Goal: Submit feedback/report problem: Submit feedback/report problem

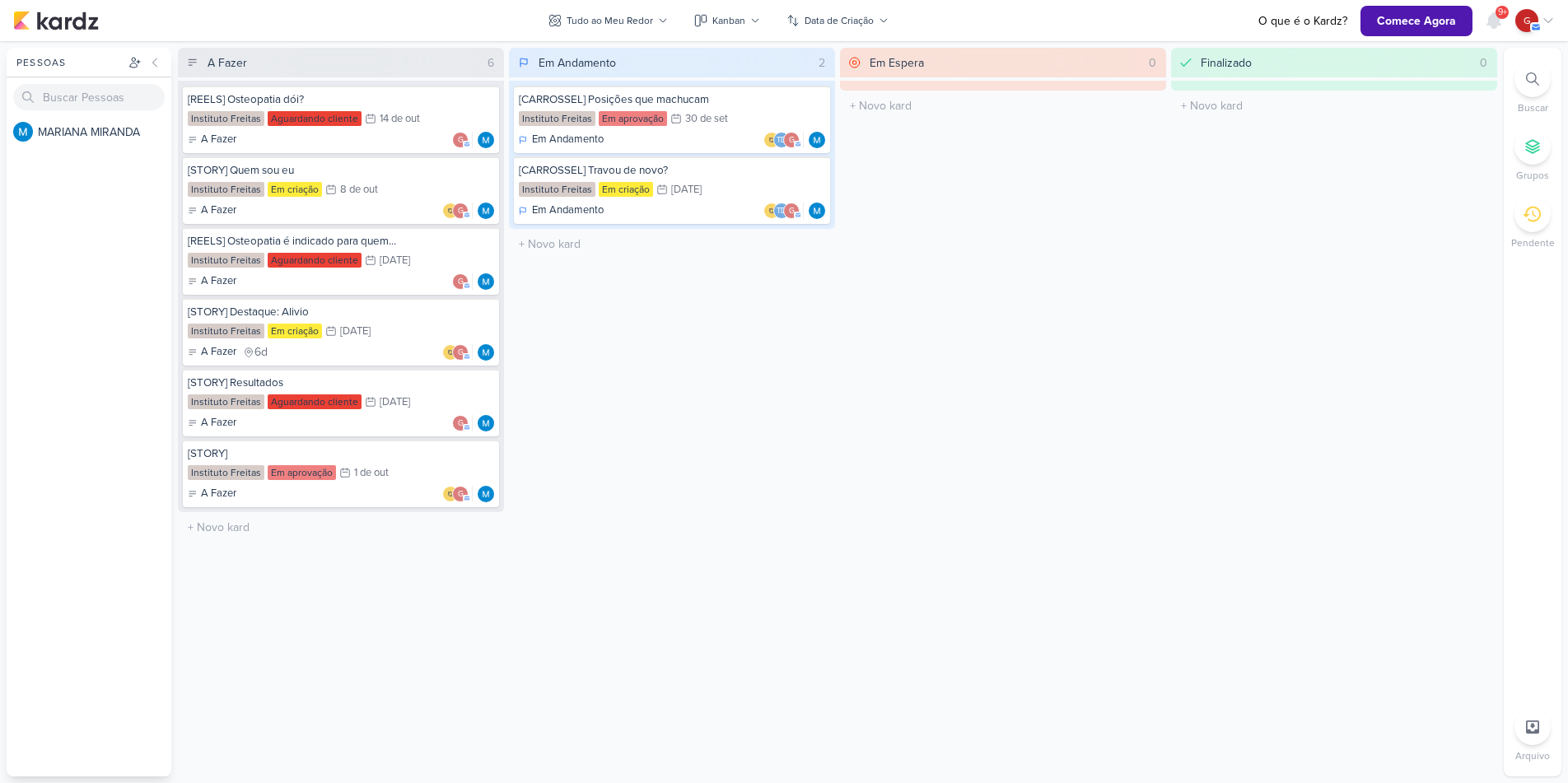
click at [902, 525] on div "Em Espera 0 O título do kard deve ter menos que 100 caracteres" at bounding box center [1003, 411] width 326 height 729
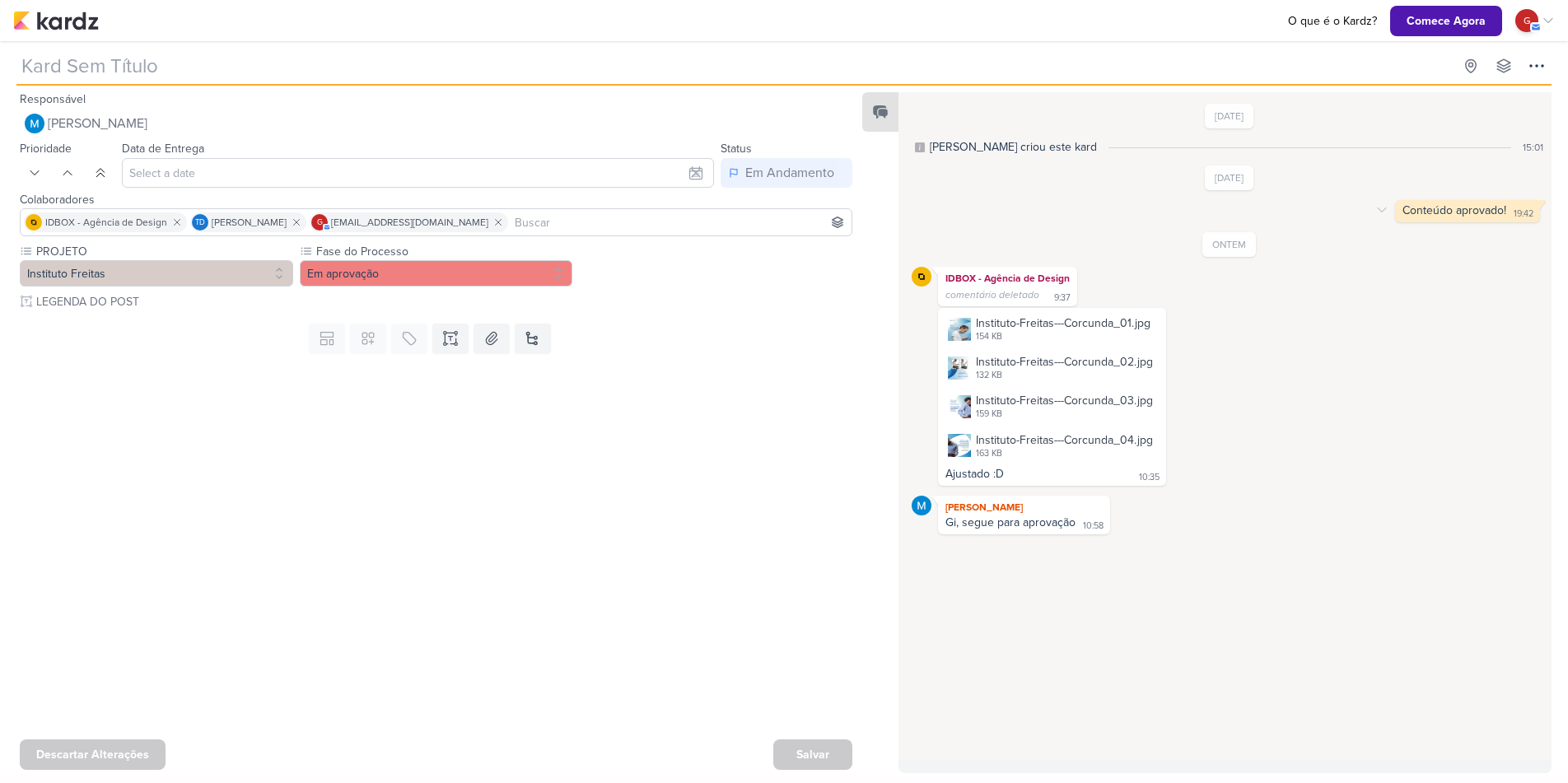
type input "[CARROSSEL] Posições que machucam"
type input "30 de setembro de 2025 às 23:59"
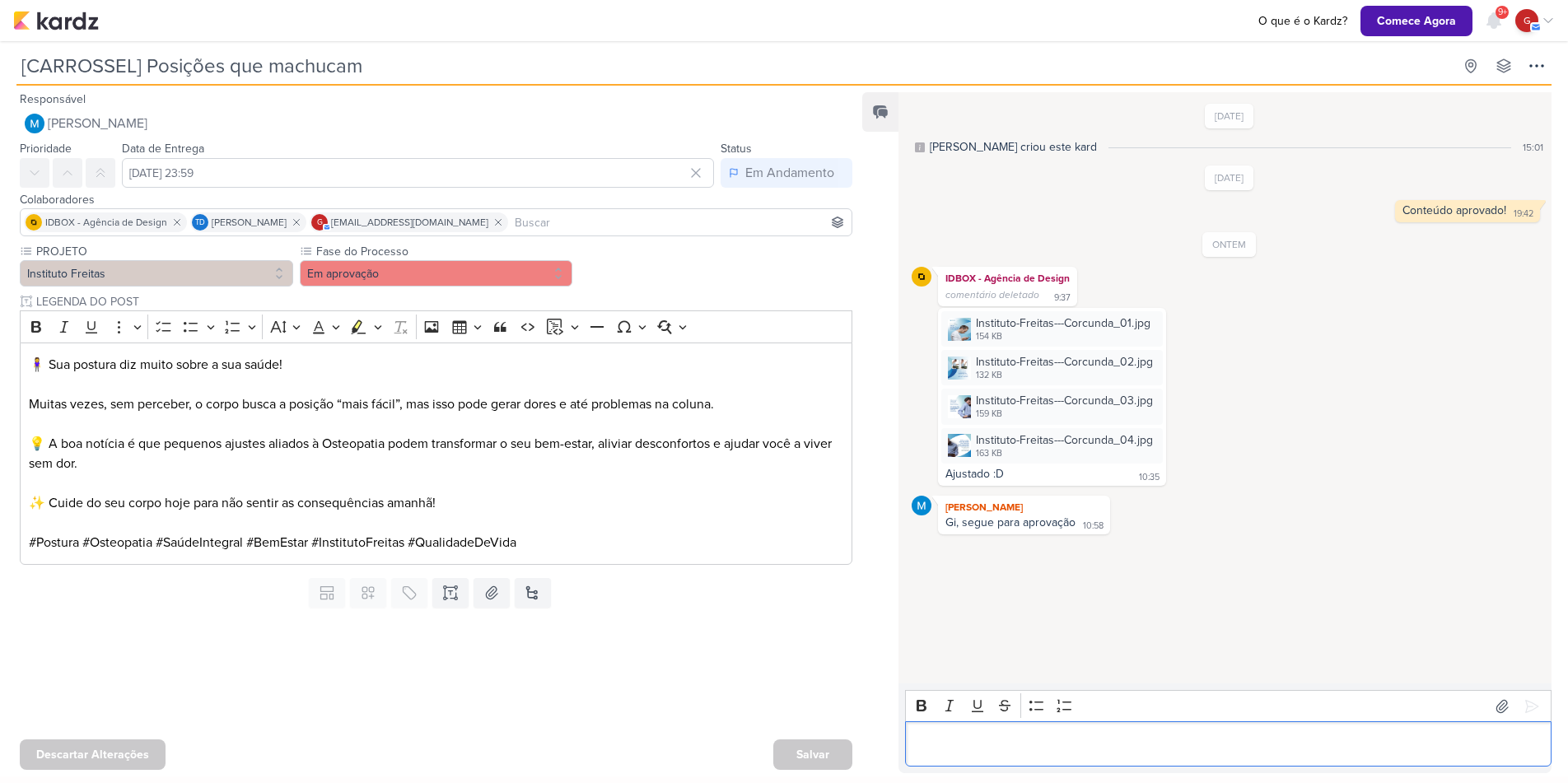
click at [1144, 730] on div "Editor editing area: main" at bounding box center [1228, 744] width 647 height 46
click at [944, 736] on p "Editor editing area: main" at bounding box center [1229, 744] width 629 height 19
drag, startPoint x: 1398, startPoint y: 706, endPoint x: 1200, endPoint y: 685, distance: 199.1
click at [1356, 598] on body "1.99.0 O que é o Kardz? Comece Agora 9+ Centro de Notificações somente não lida…" at bounding box center [784, 388] width 1568 height 776
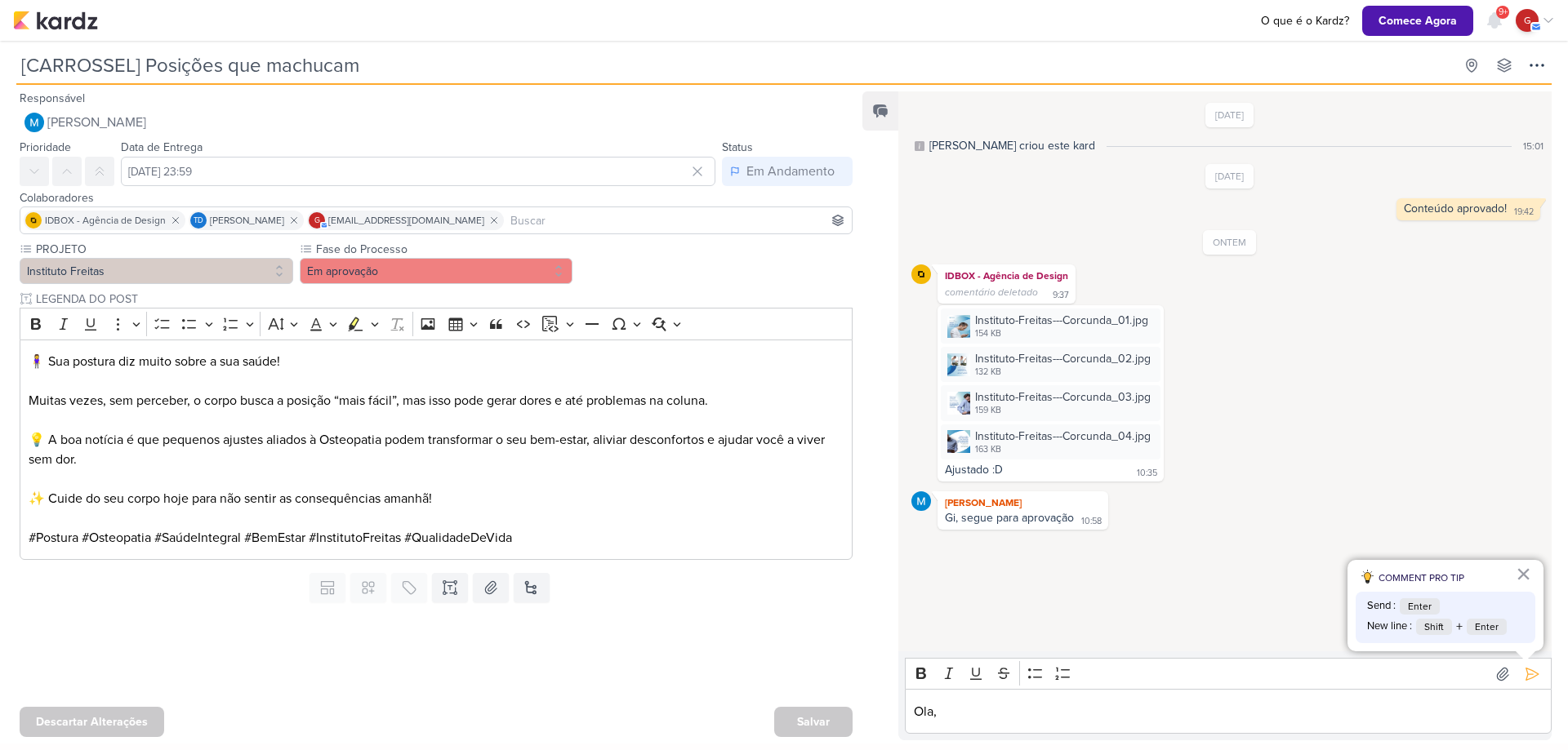
click at [950, 721] on p "Ola," at bounding box center [1228, 711] width 630 height 19
click at [938, 728] on div "Gostaria de enfatizar mais meu nome. se puder colocar: Gisely Freitas" at bounding box center [1228, 711] width 647 height 45
click at [1327, 713] on p "Gostaria de enfatizar mais meu nome. se puder colocar: Gisely Freitas" at bounding box center [1228, 711] width 630 height 19
click at [1326, 705] on p "Gostaria de enfatizar mais meu nome. se puder colocar: Gisely Freitas" at bounding box center [1228, 711] width 630 height 19
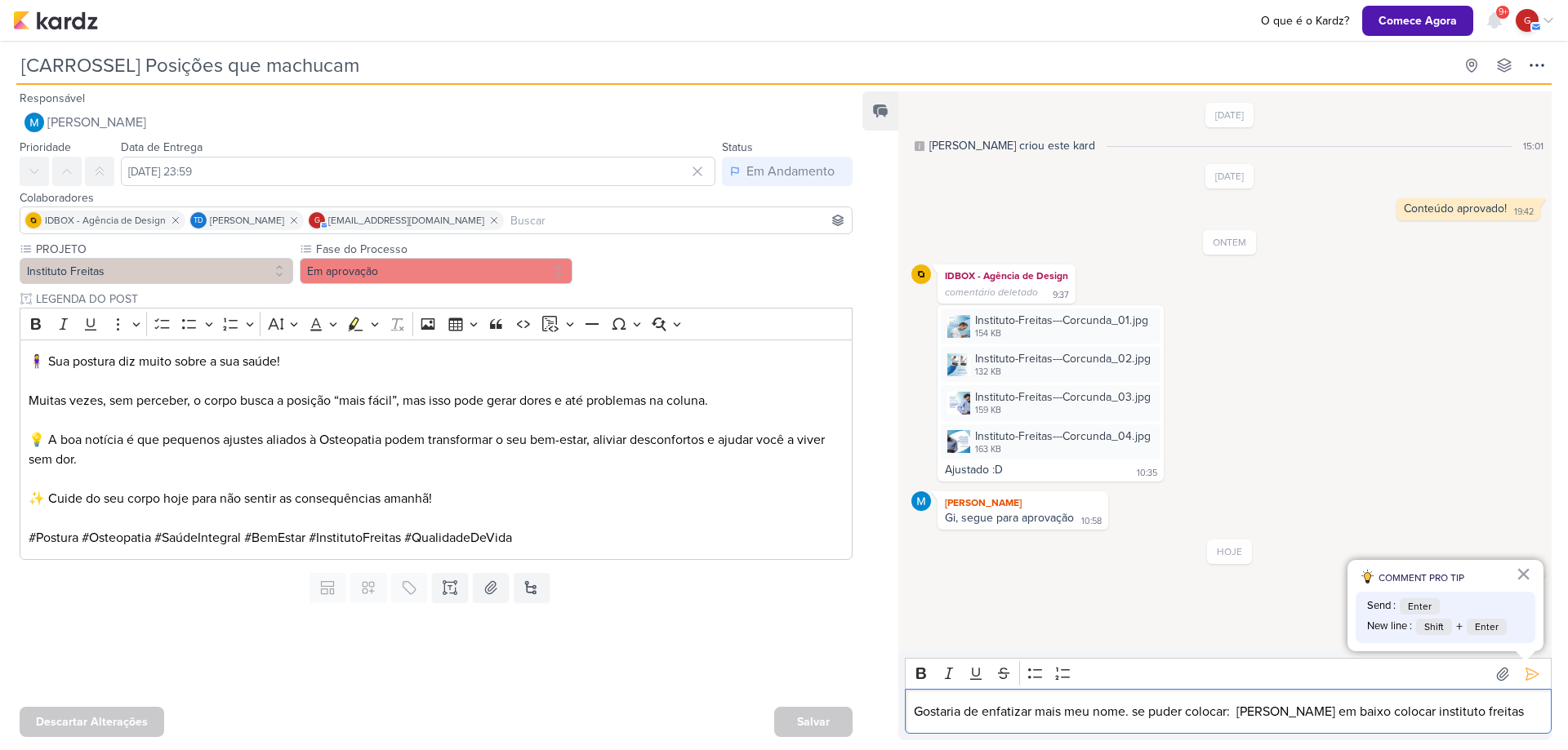
click at [1425, 710] on p "Gostaria de enfatizar mais meu nome. se puder colocar: Gisely Freitas em baixo …" at bounding box center [1228, 711] width 630 height 19
click at [1472, 710] on p "Gostaria de enfatizar mais meu nome. se puder colocar: Gisely Freitas em baixo …" at bounding box center [1228, 711] width 630 height 19
click at [1515, 712] on p "Gostaria de enfatizar mais meu nome. se puder colocar: Gisely Freitas em baixo …" at bounding box center [1228, 711] width 630 height 19
click at [1316, 713] on p "Gostaria de enfatizar mais meu nome. se puder colocar: Gisely Freitas em baixo …" at bounding box center [1228, 711] width 630 height 19
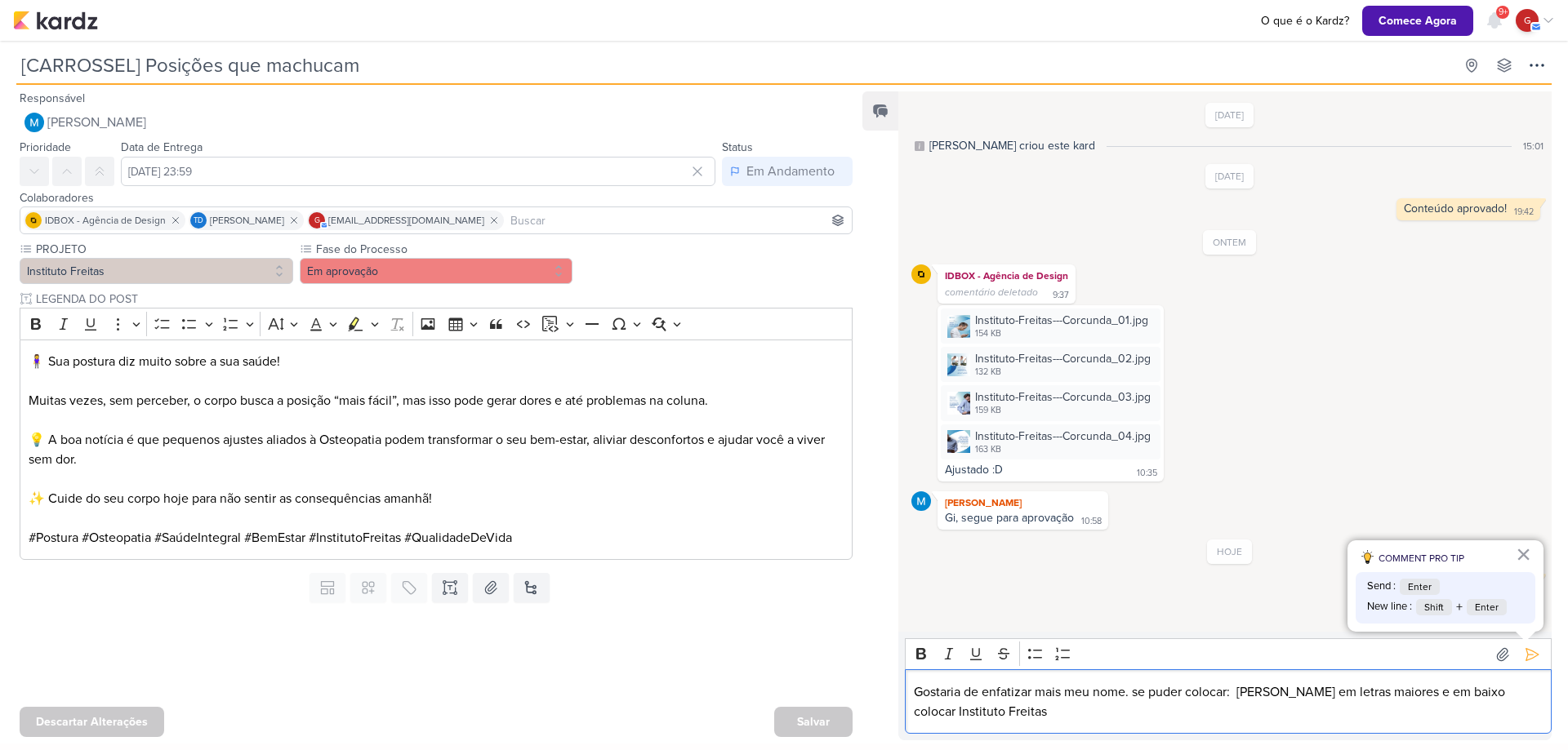
click at [1004, 713] on p "Gostaria de enfatizar mais meu nome. se puder colocar: Gisely Freitas em letras…" at bounding box center [1228, 702] width 630 height 40
click at [1529, 662] on button at bounding box center [1531, 654] width 26 height 26
